Goal: Transaction & Acquisition: Purchase product/service

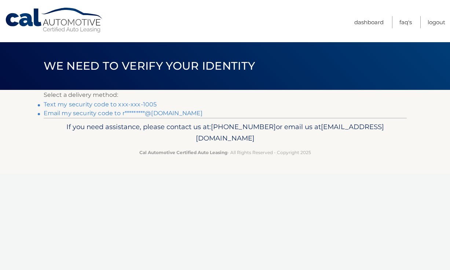
click at [144, 102] on link "Text my security code to xxx-xxx-1005" at bounding box center [100, 104] width 113 height 7
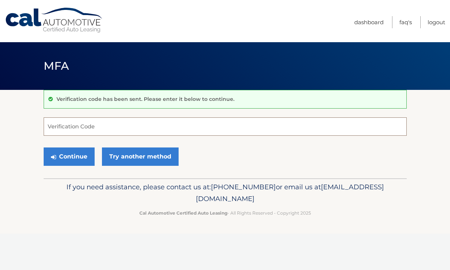
click at [111, 121] on input "Verification Code" at bounding box center [225, 126] width 363 height 18
type input "411912"
click at [80, 159] on button "Continue" at bounding box center [69, 157] width 51 height 18
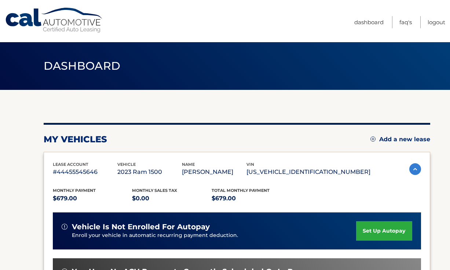
click at [439, 190] on section "my vehicles Add a new lease lease account #44455545646 vehicle 2023 Ram 1500 na…" at bounding box center [225, 239] width 450 height 299
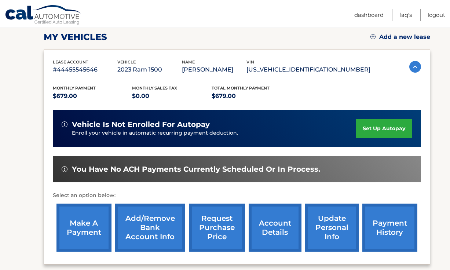
scroll to position [103, 0]
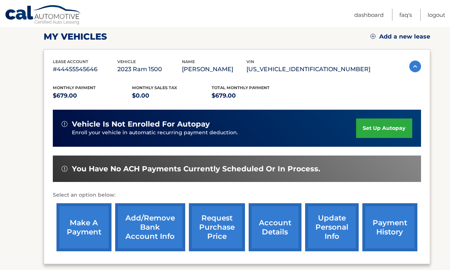
click at [67, 224] on link "make a payment" at bounding box center [84, 227] width 55 height 48
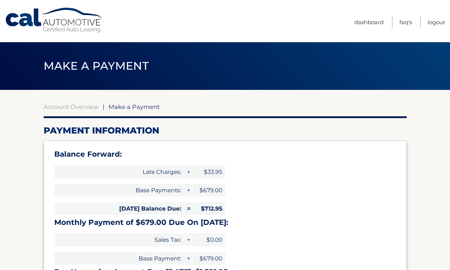
select select "M2YxMWY4ZWQtNTg0ZS00Y2FhLTk4YjYtZjc2ZTY0MGMxZjFh"
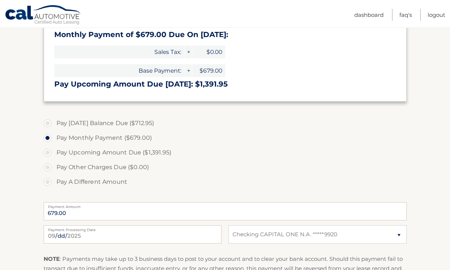
scroll to position [191, 0]
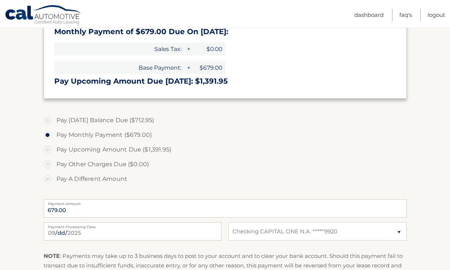
click at [54, 119] on label "Pay Today's Balance Due ($712.95)" at bounding box center [225, 120] width 363 height 15
click at [54, 119] on input "Pay Today's Balance Due ($712.95)" at bounding box center [50, 119] width 7 height 12
radio input "true"
type input "712.95"
click at [424, 157] on section "Account Overview | Make a Payment Payment Information Balance Forward: Late Cha…" at bounding box center [225, 113] width 450 height 428
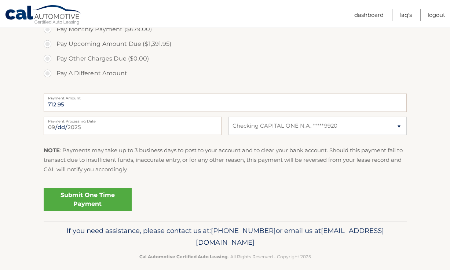
scroll to position [304, 0]
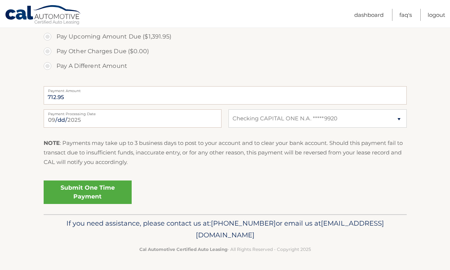
click at [93, 189] on link "Submit One Time Payment" at bounding box center [88, 192] width 88 height 23
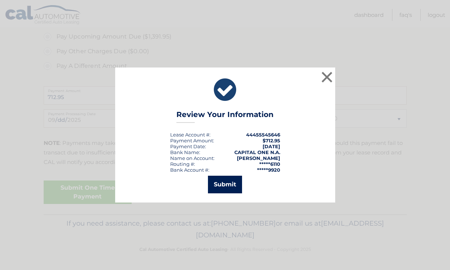
click at [241, 189] on button "Submit" at bounding box center [225, 185] width 34 height 18
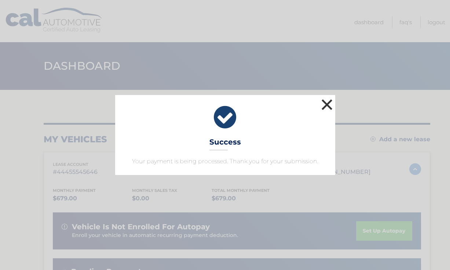
click at [330, 109] on button "×" at bounding box center [327, 104] width 15 height 15
